Goal: Complete application form: Complete application form

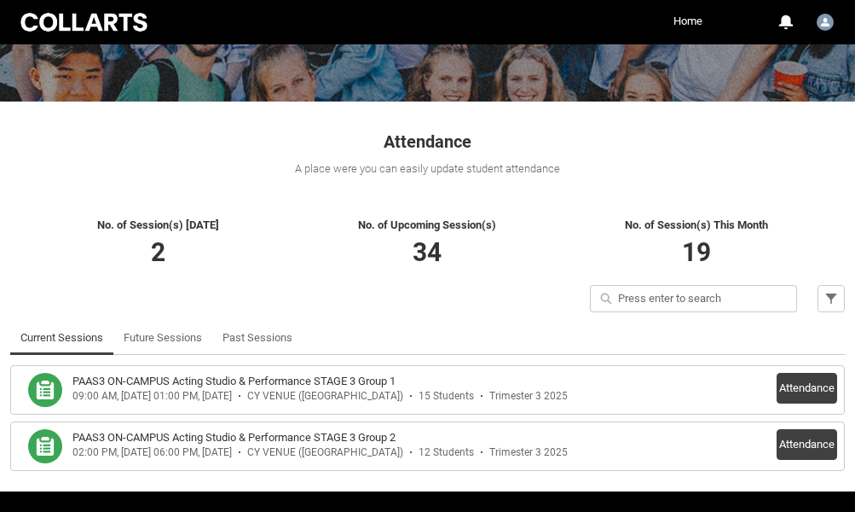
scroll to position [266, 0]
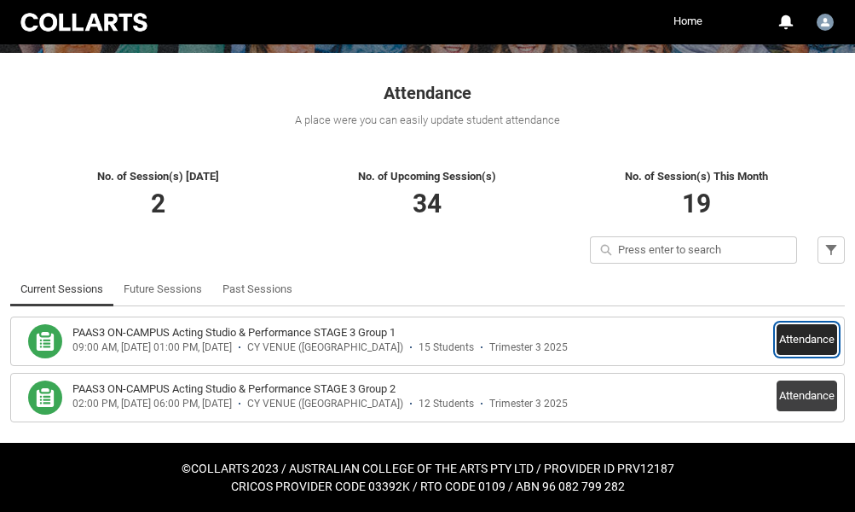
click at [790, 340] on button "Attendance" at bounding box center [807, 339] width 61 height 31
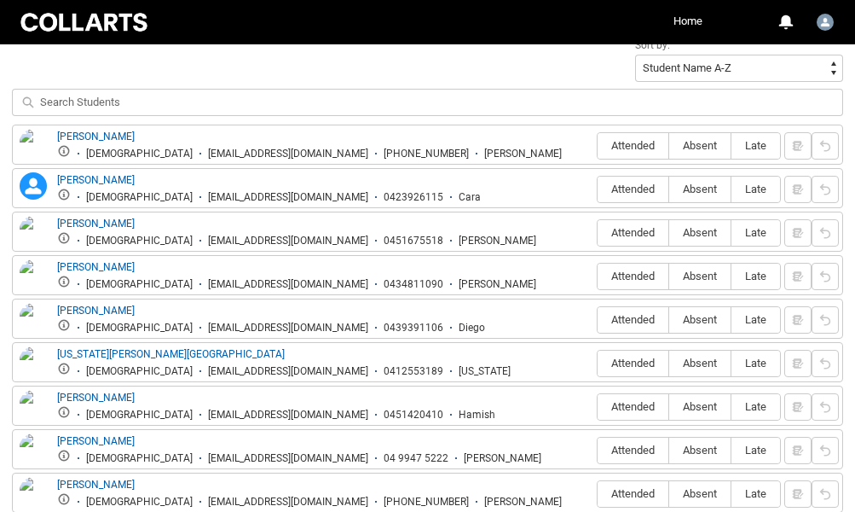
scroll to position [621, 0]
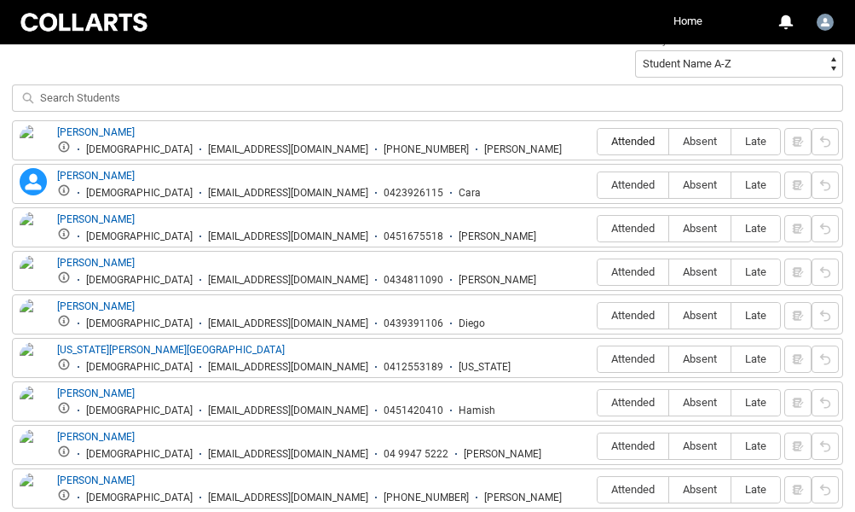
click at [630, 148] on span "Attended" at bounding box center [633, 141] width 71 height 13
click at [598, 142] on input "Attended" at bounding box center [597, 141] width 1 height 1
type lightning-radio-group "Attended"
radio input "true"
click at [703, 186] on span "Absent" at bounding box center [699, 184] width 61 height 13
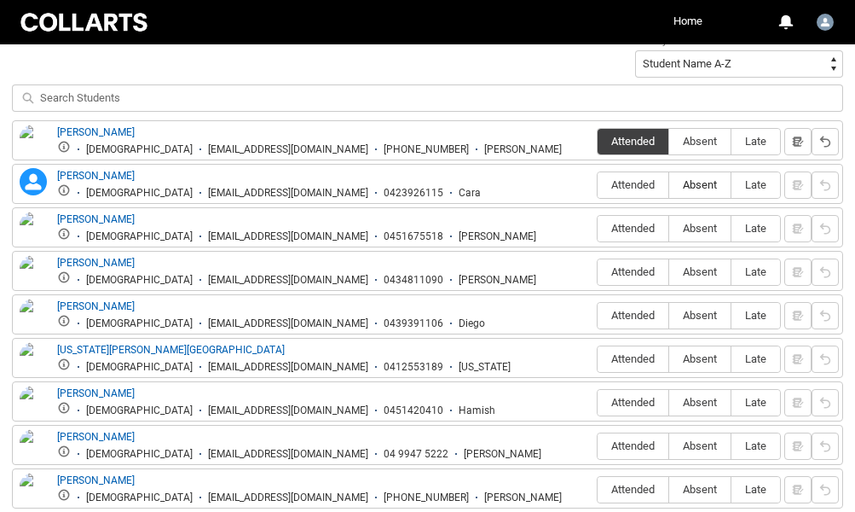
click at [669, 185] on input "Absent" at bounding box center [669, 184] width 1 height 1
type lightning-radio-group "Absent"
radio input "true"
click at [622, 223] on span "Attended" at bounding box center [633, 228] width 71 height 13
click at [598, 228] on input "Attended" at bounding box center [597, 228] width 1 height 1
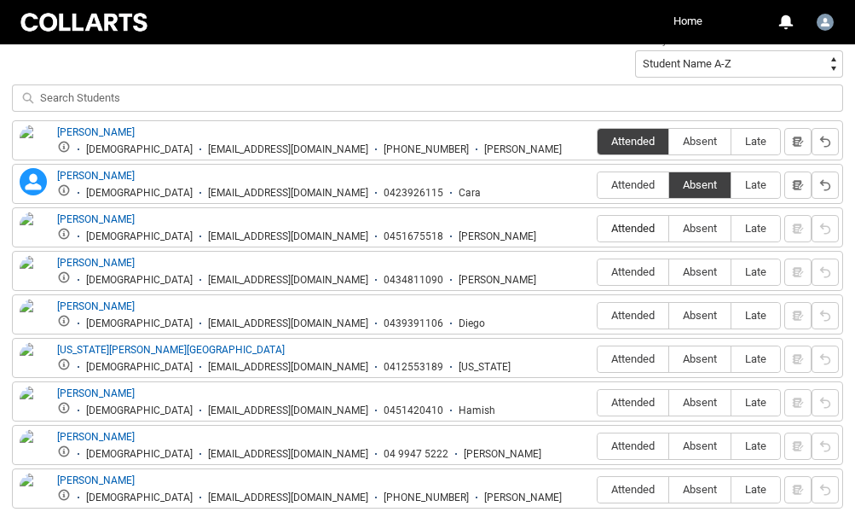
type lightning-radio-group "Attended"
radio input "true"
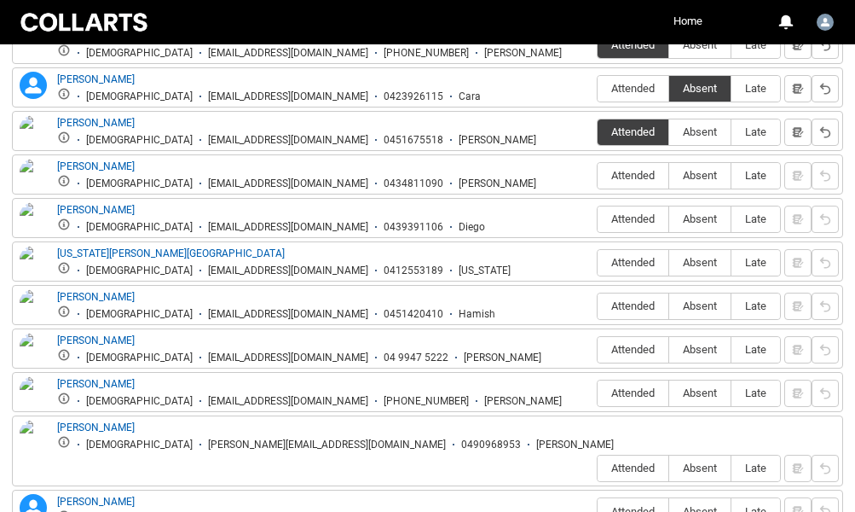
scroll to position [721, 0]
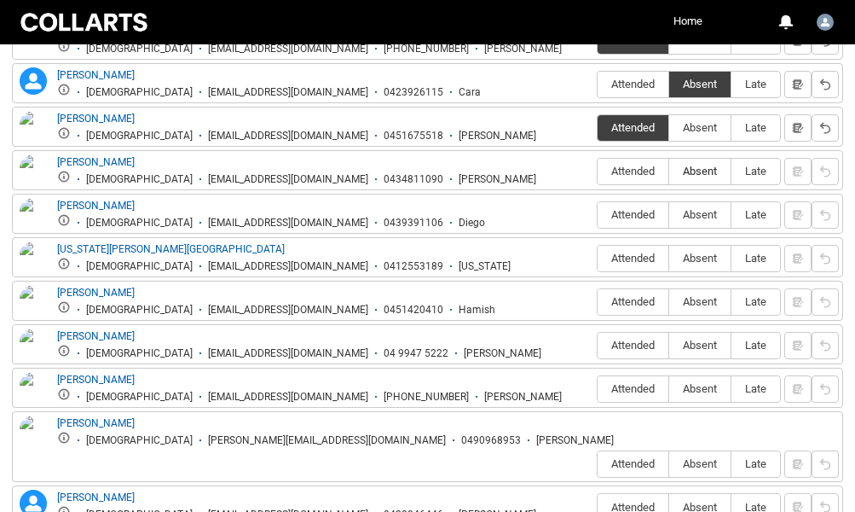
click at [690, 177] on span "Absent" at bounding box center [699, 171] width 61 height 13
click at [669, 171] on input "Absent" at bounding box center [669, 171] width 1 height 1
type lightning-radio-group "Absent"
radio input "true"
click at [637, 211] on span "Attended" at bounding box center [633, 214] width 71 height 13
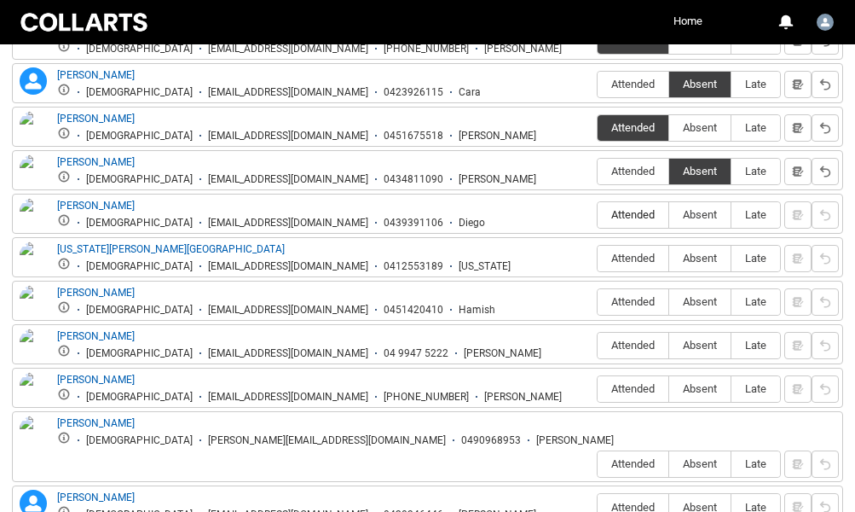
click at [598, 214] on input "Attended" at bounding box center [597, 214] width 1 height 1
type lightning-radio-group "Attended"
radio input "true"
click at [629, 256] on span "Attended" at bounding box center [633, 258] width 71 height 13
click at [598, 258] on input "Attended" at bounding box center [597, 258] width 1 height 1
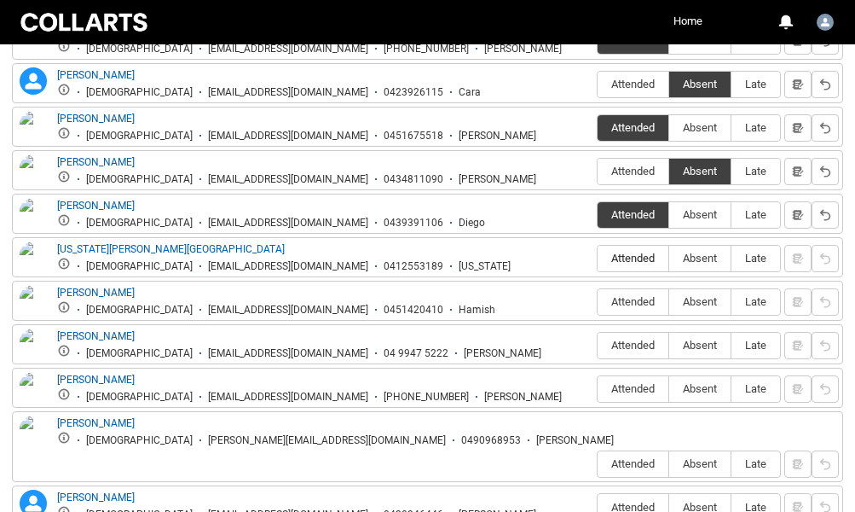
type lightning-radio-group "Attended"
radio input "true"
click at [698, 300] on span "Absent" at bounding box center [699, 301] width 61 height 13
click at [669, 301] on input "Absent" at bounding box center [669, 301] width 1 height 1
type lightning-radio-group "Absent"
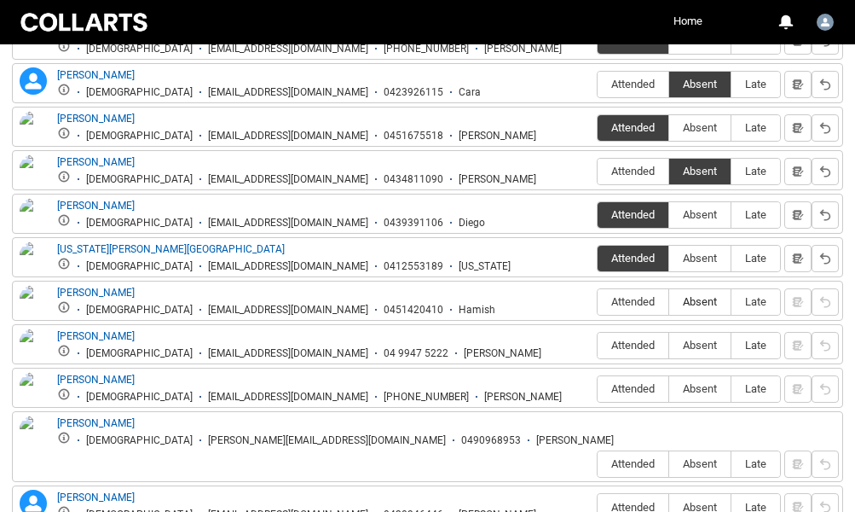
radio input "true"
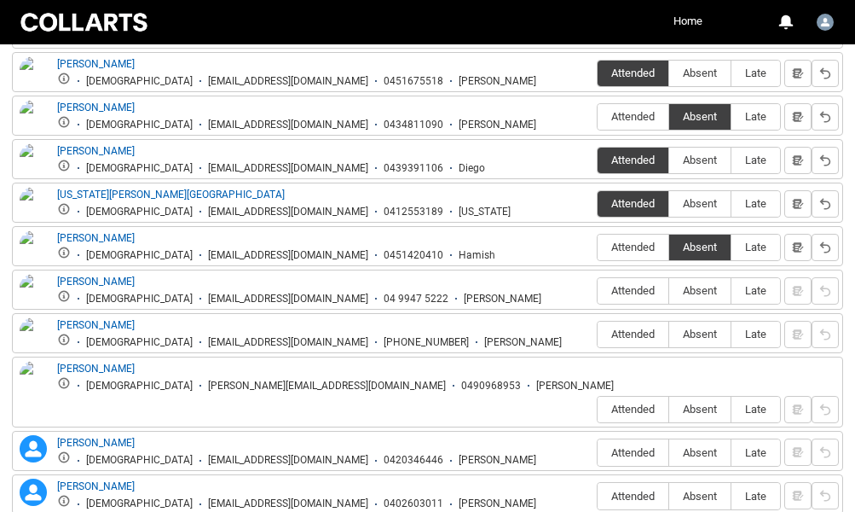
scroll to position [830, 0]
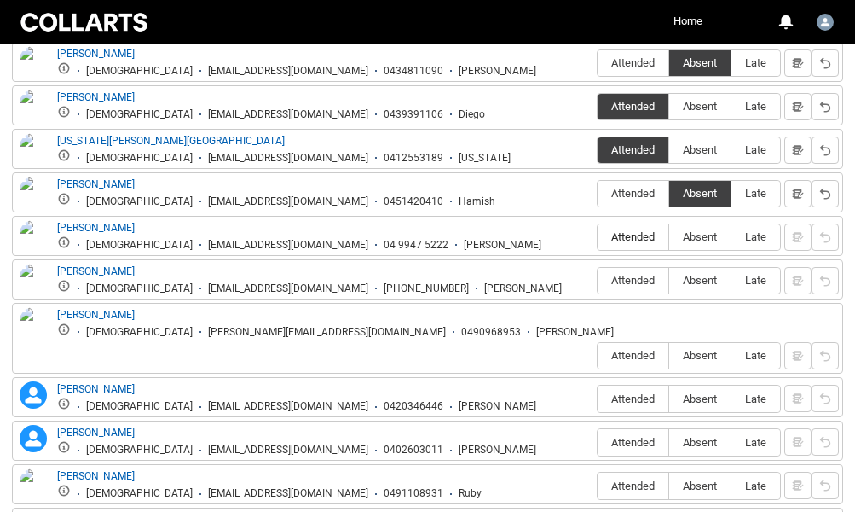
click at [618, 237] on span "Attended" at bounding box center [633, 236] width 71 height 13
click at [598, 237] on input "Attended" at bounding box center [597, 236] width 1 height 1
type lightning-radio-group "Attended"
radio input "true"
click at [698, 287] on span "Absent" at bounding box center [699, 280] width 61 height 13
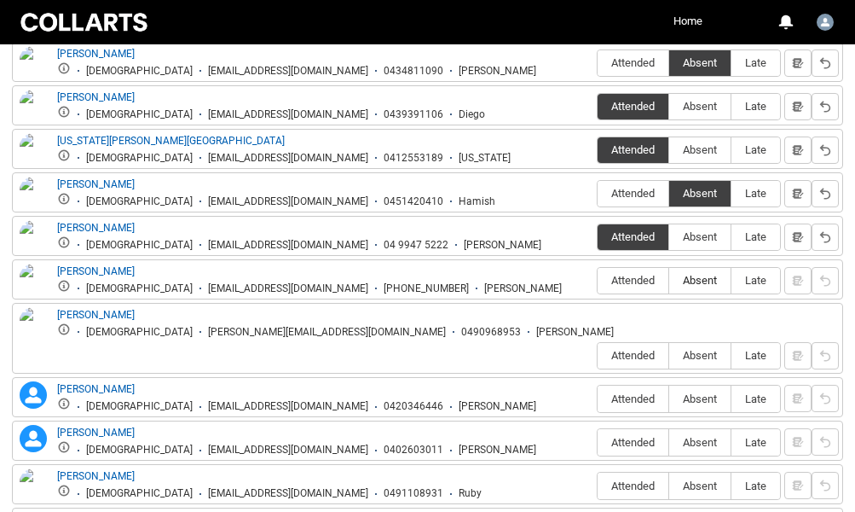
click at [669, 281] on input "Absent" at bounding box center [669, 280] width 1 height 1
type lightning-radio-group "Absent"
radio input "true"
click at [628, 349] on span "Attended" at bounding box center [633, 355] width 71 height 13
click at [598, 355] on input "Attended" at bounding box center [597, 355] width 1 height 1
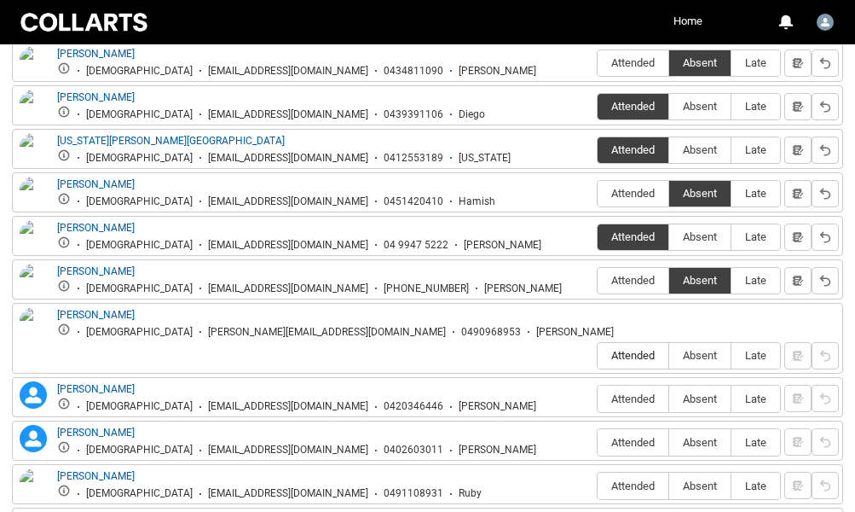
type lightning-radio-group "Attended"
radio input "true"
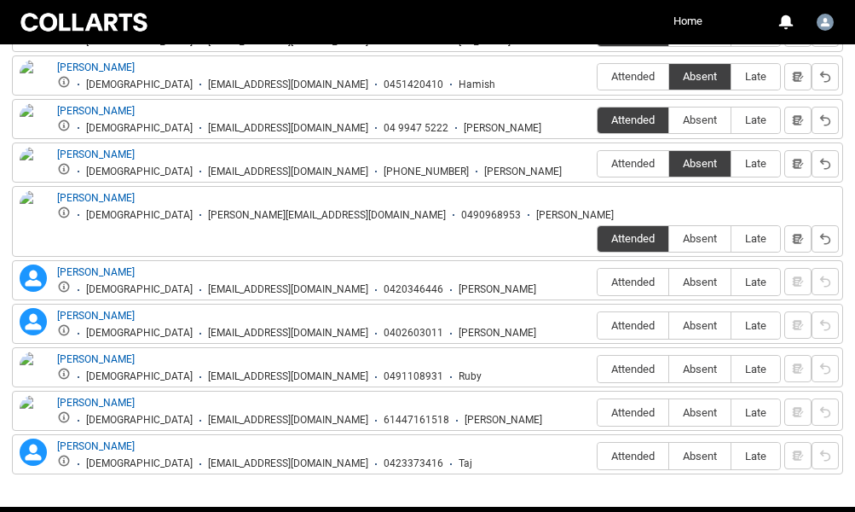
scroll to position [952, 0]
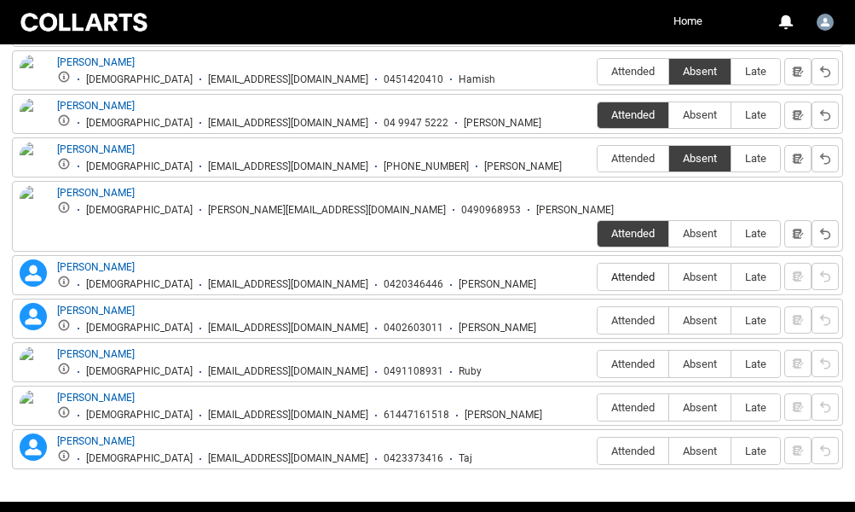
click at [630, 270] on span "Attended" at bounding box center [633, 276] width 71 height 13
click at [598, 276] on input "Attended" at bounding box center [597, 276] width 1 height 1
type lightning-radio-group "Attended"
radio input "true"
click at [709, 314] on span "Absent" at bounding box center [699, 320] width 61 height 13
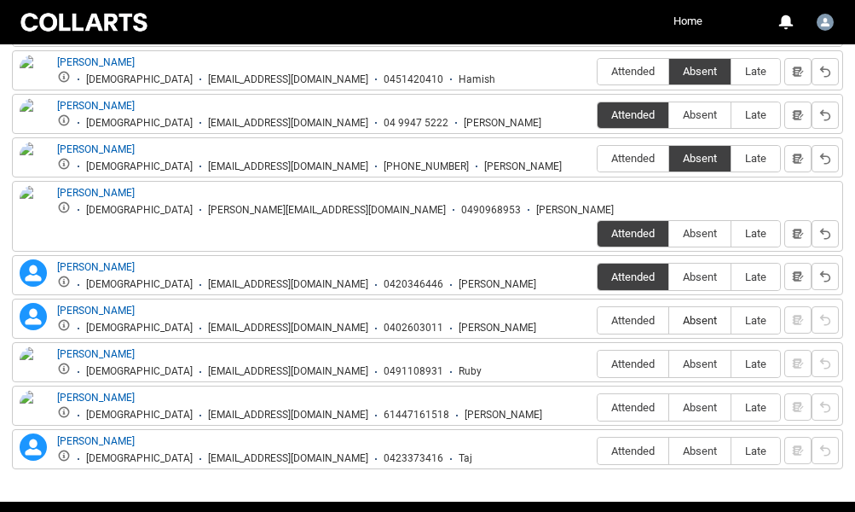
click at [669, 320] on input "Absent" at bounding box center [669, 320] width 1 height 1
type lightning-radio-group "Absent"
radio input "true"
click at [637, 350] on label "Attended" at bounding box center [633, 363] width 71 height 26
click at [598, 363] on input "Attended" at bounding box center [597, 363] width 1 height 1
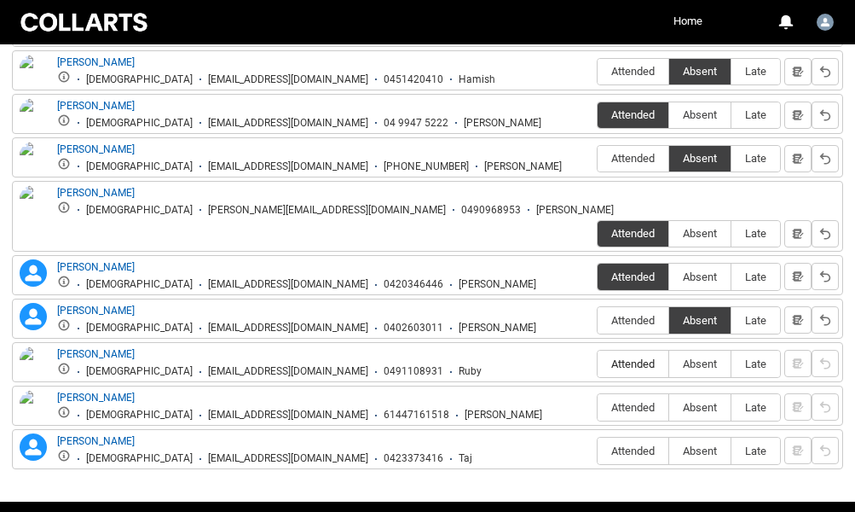
type lightning-radio-group "Attended"
radio input "true"
click at [627, 401] on span "Attended" at bounding box center [633, 407] width 71 height 13
click at [598, 407] on input "Attended" at bounding box center [597, 407] width 1 height 1
type lightning-radio-group "Attended"
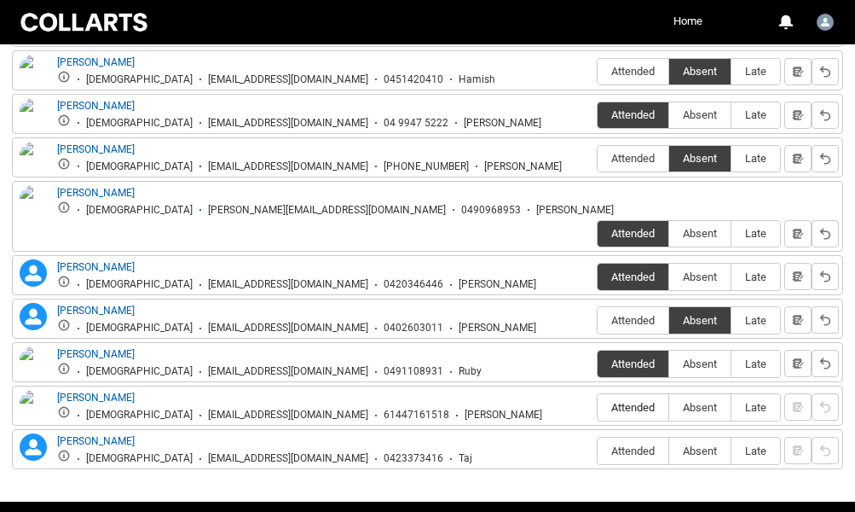
radio input "true"
click at [696, 444] on span "Absent" at bounding box center [699, 450] width 61 height 13
click at [669, 450] on input "Absent" at bounding box center [669, 450] width 1 height 1
type lightning-radio-group "Absent"
radio input "true"
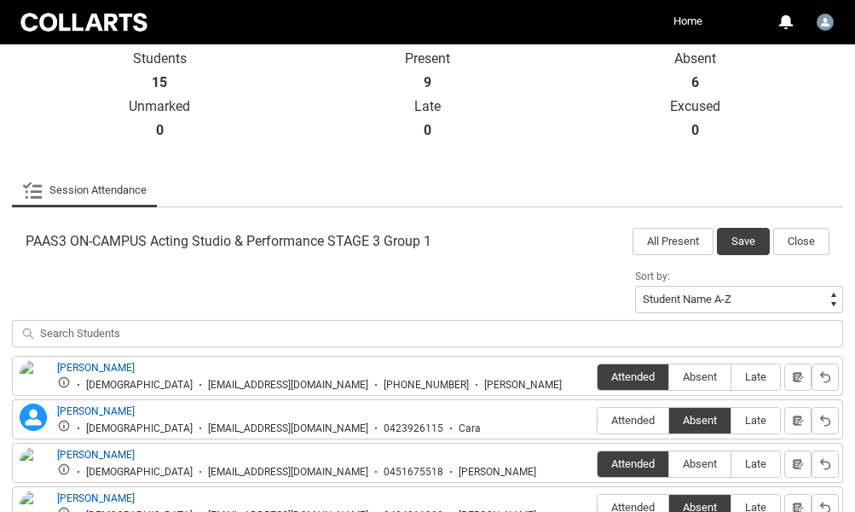
scroll to position [375, 0]
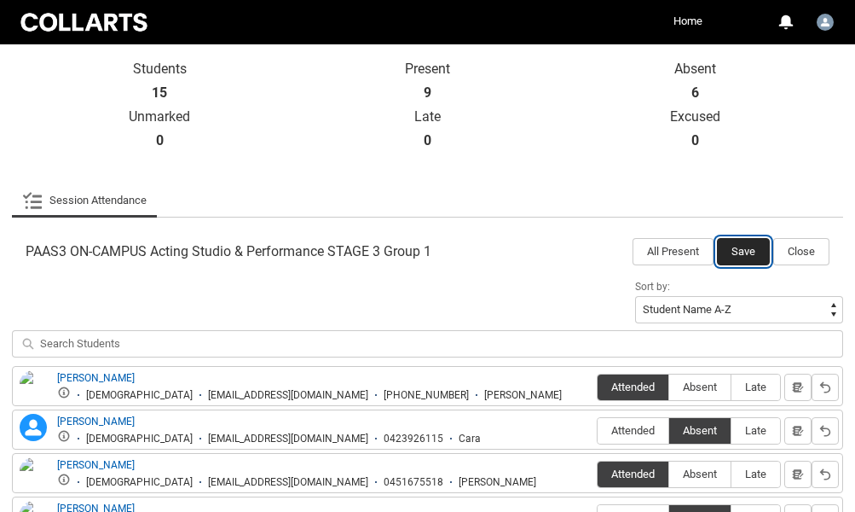
click at [741, 249] on button "Save" at bounding box center [743, 251] width 53 height 27
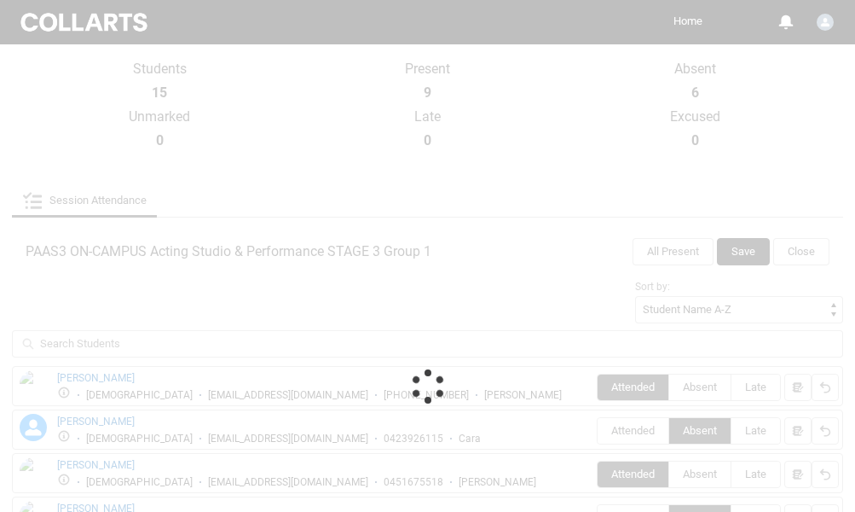
scroll to position [266, 0]
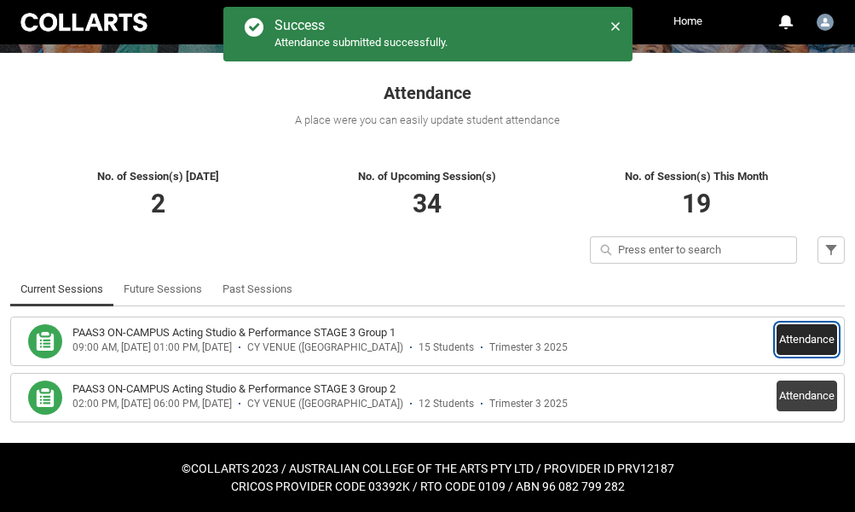
click at [808, 346] on button "Attendance" at bounding box center [807, 339] width 61 height 31
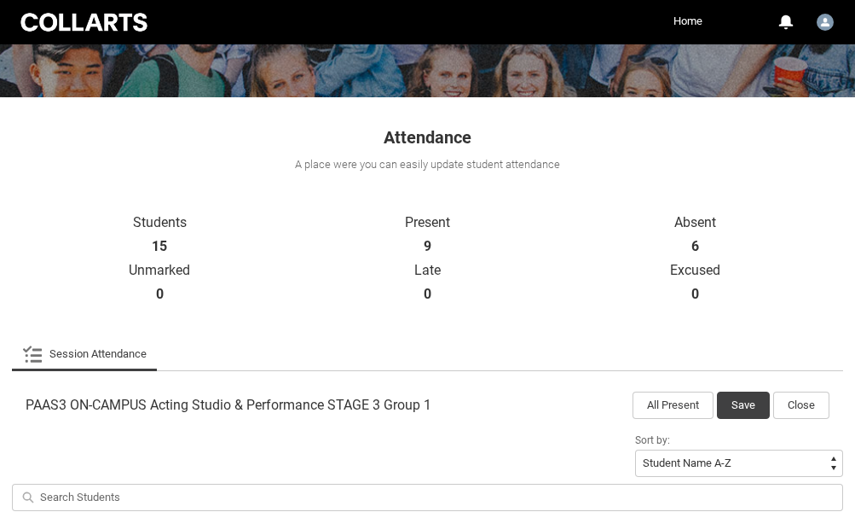
scroll to position [204, 0]
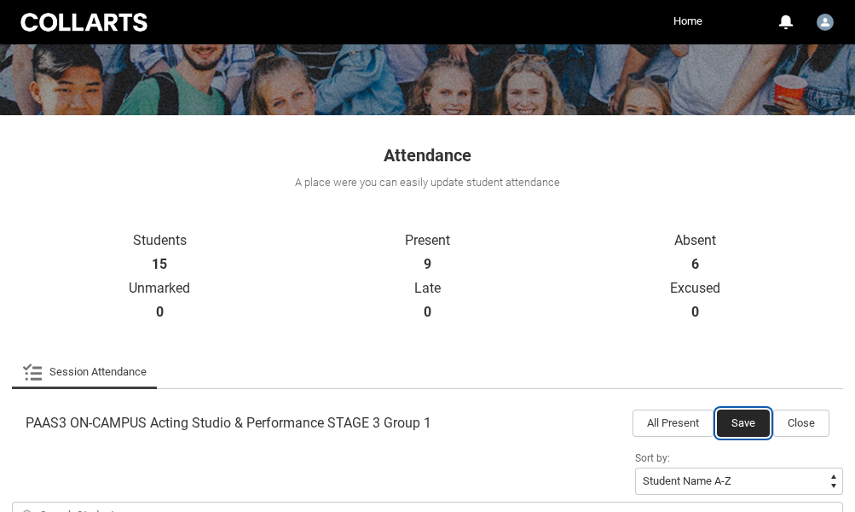
click at [744, 420] on button "Save" at bounding box center [743, 422] width 53 height 27
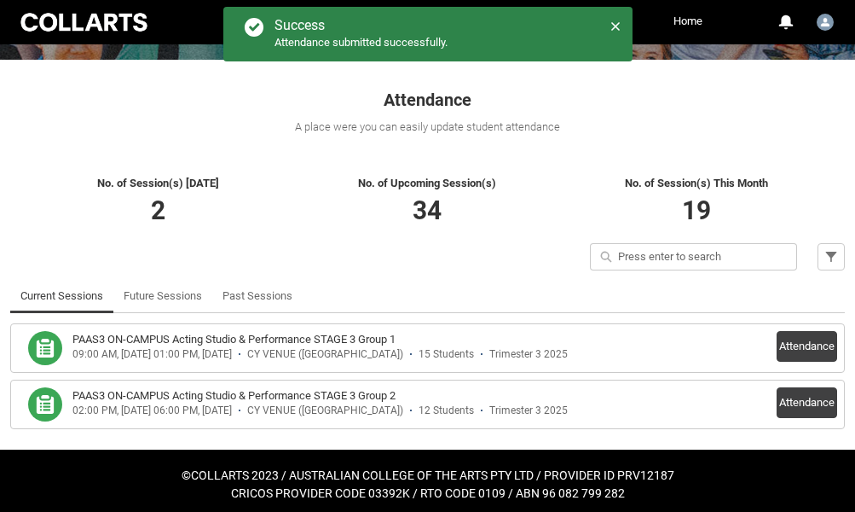
scroll to position [266, 0]
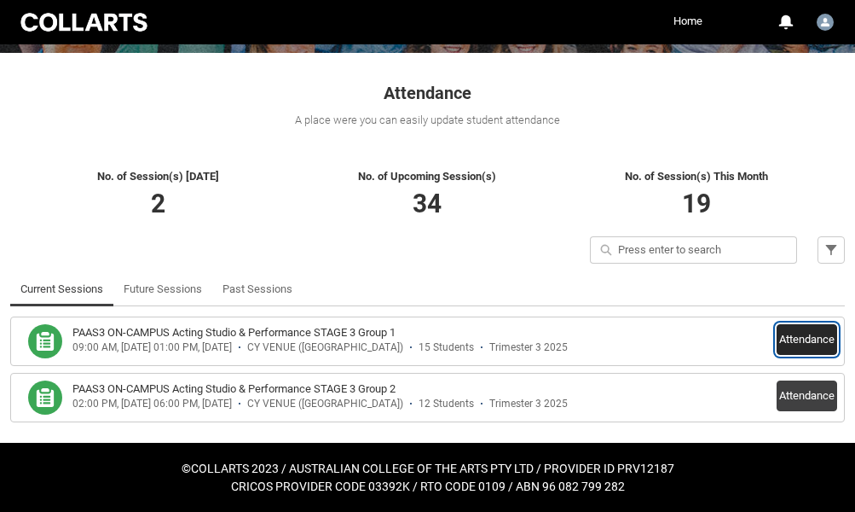
click at [814, 345] on button "Attendance" at bounding box center [807, 339] width 61 height 31
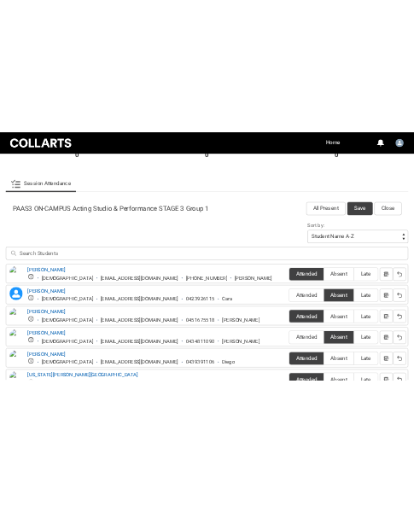
scroll to position [486, 0]
